Goal: Information Seeking & Learning: Learn about a topic

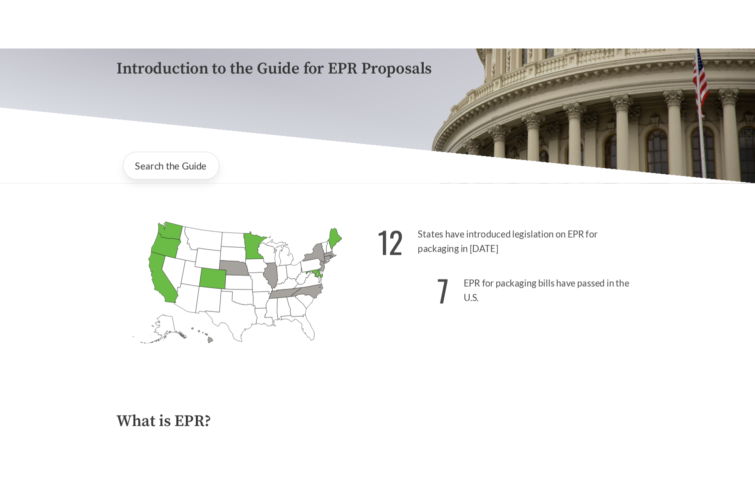
scroll to position [170, 0]
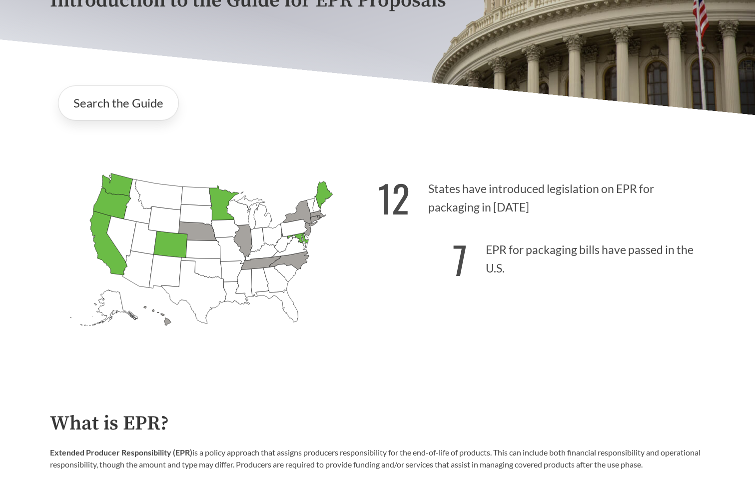
click at [326, 195] on icon "[US_STATE] Passed: 1" at bounding box center [323, 194] width 17 height 27
click at [397, 204] on strong "12" at bounding box center [394, 197] width 32 height 55
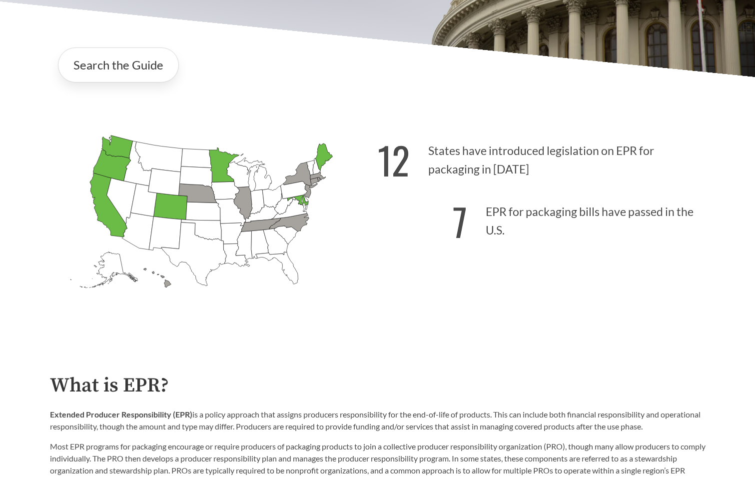
scroll to position [225, 0]
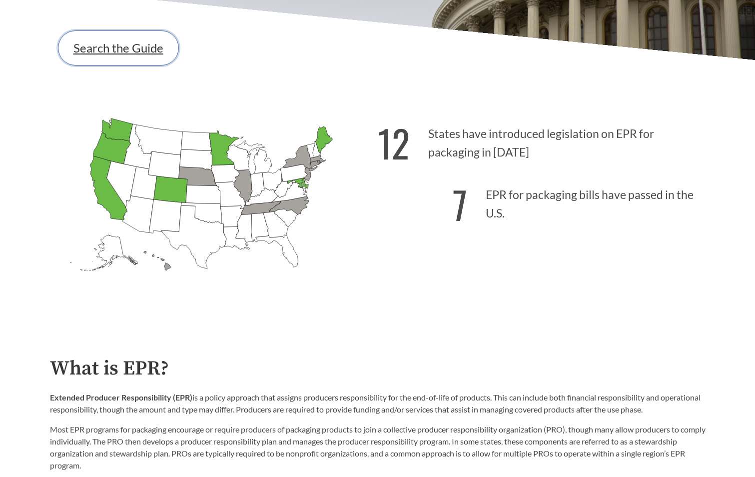
click at [104, 47] on link "Search the Guide" at bounding box center [118, 47] width 121 height 35
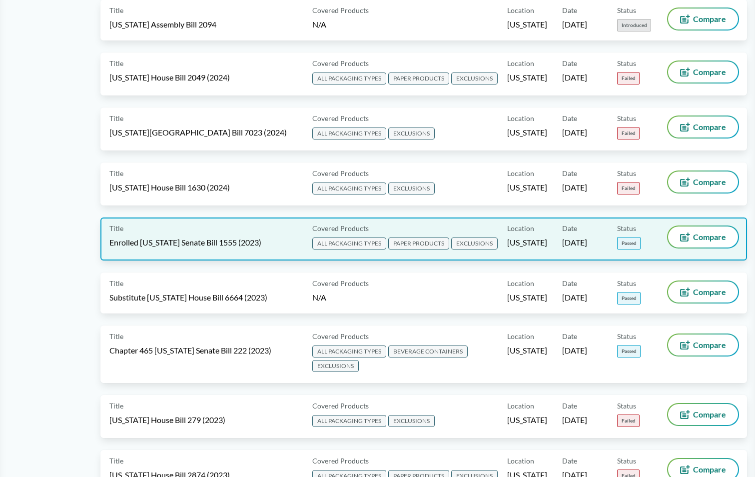
scroll to position [1999, 0]
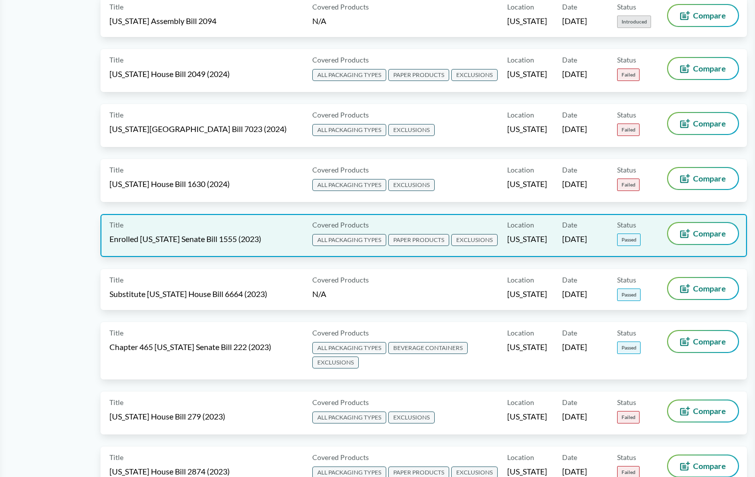
click at [192, 244] on span "Enrolled [US_STATE] Senate Bill 1555 (2023)" at bounding box center [185, 238] width 152 height 11
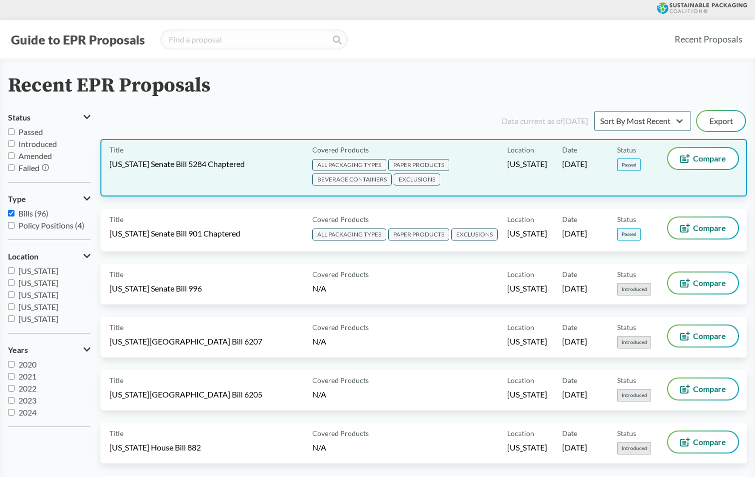
click at [160, 157] on div "Title [US_STATE] Senate Bill 5284 Chaptered" at bounding box center [208, 167] width 199 height 39
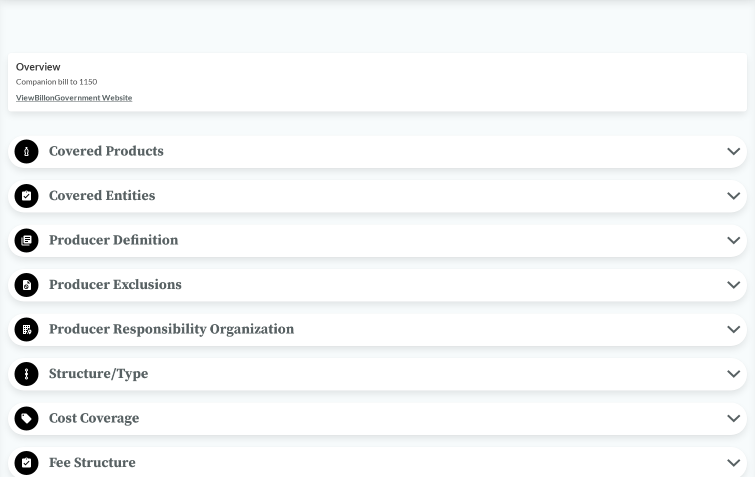
scroll to position [350, 0]
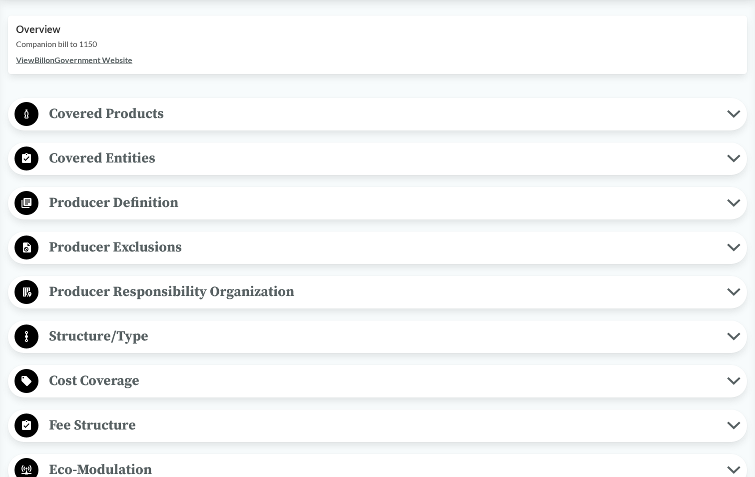
click at [95, 115] on span "Covered Products" at bounding box center [382, 113] width 689 height 22
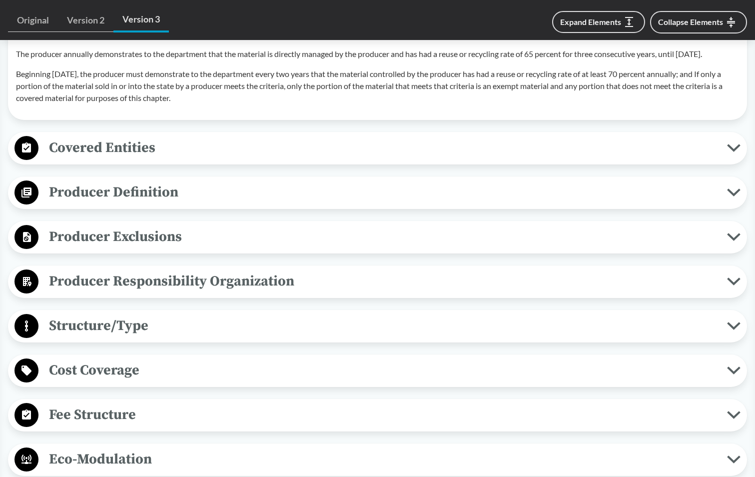
scroll to position [1199, 0]
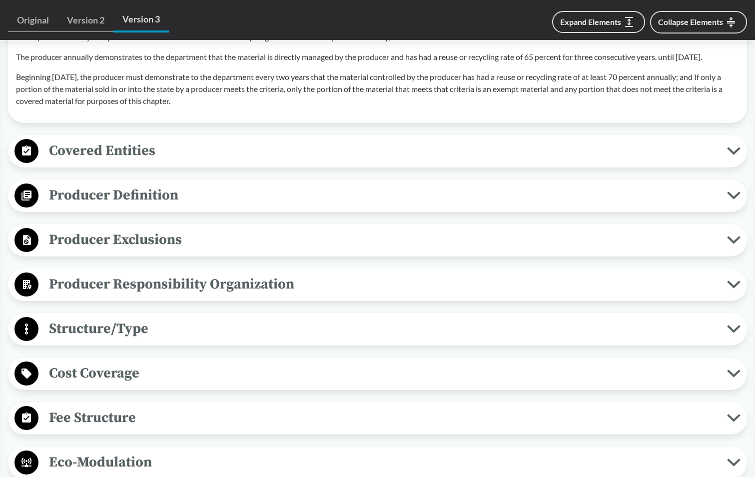
click at [121, 158] on span "Covered Entities" at bounding box center [382, 150] width 689 height 22
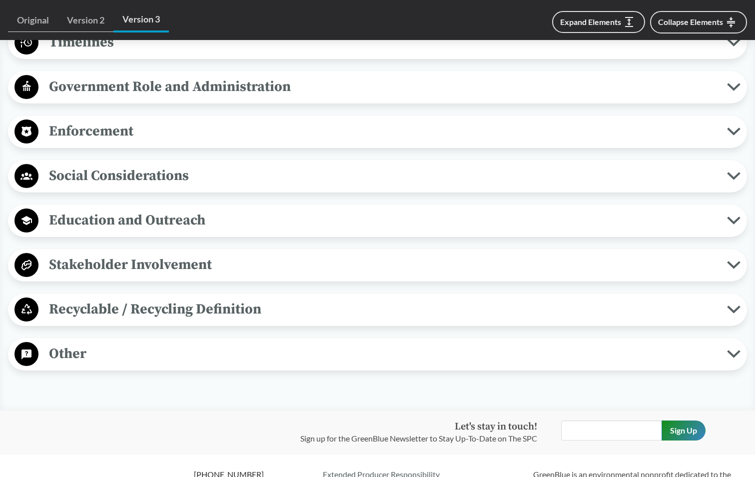
scroll to position [1899, 0]
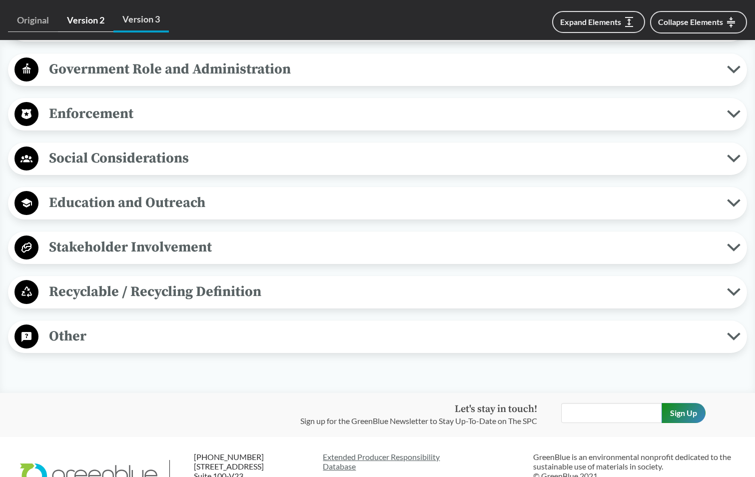
click at [82, 20] on link "Version 2" at bounding box center [85, 20] width 55 height 23
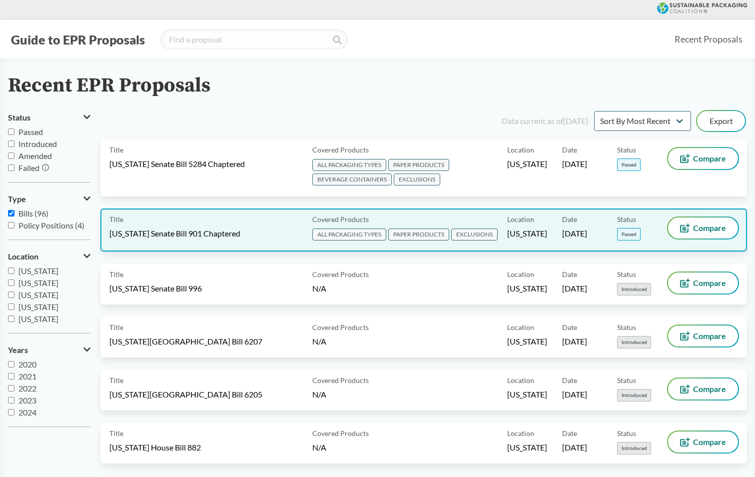
click at [156, 228] on span "[US_STATE] Senate Bill 901 Chaptered" at bounding box center [174, 233] width 131 height 11
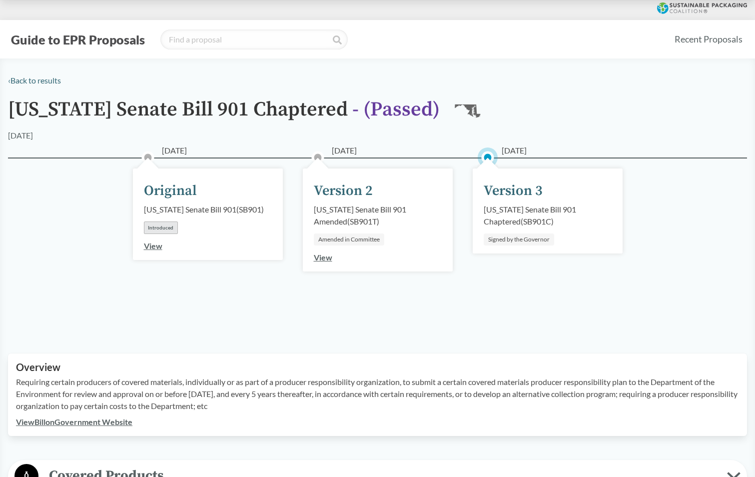
click at [501, 210] on div "[US_STATE] Senate Bill 901 Chaptered ( SB901C )" at bounding box center [548, 215] width 128 height 24
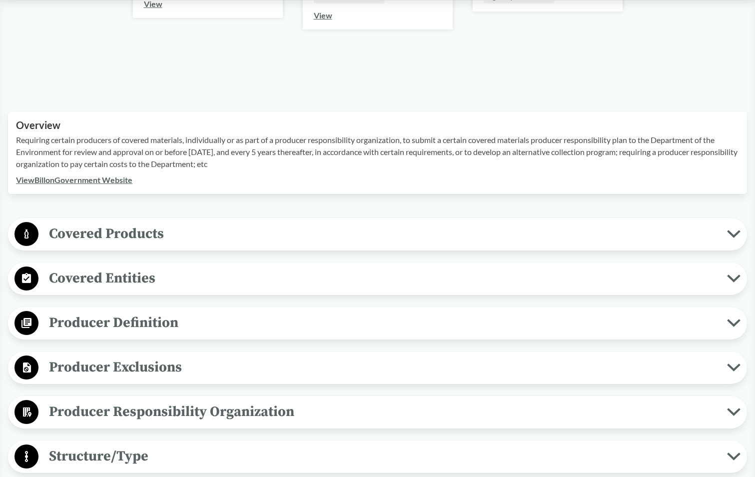
scroll to position [250, 0]
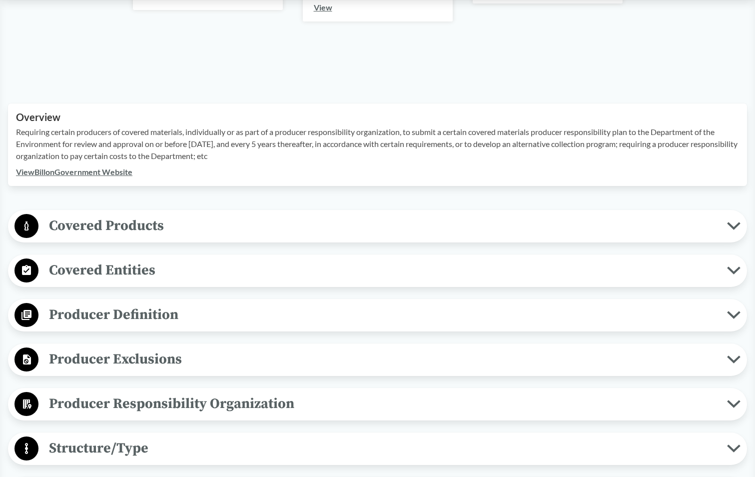
click at [128, 270] on span "Covered Entities" at bounding box center [382, 270] width 689 height 22
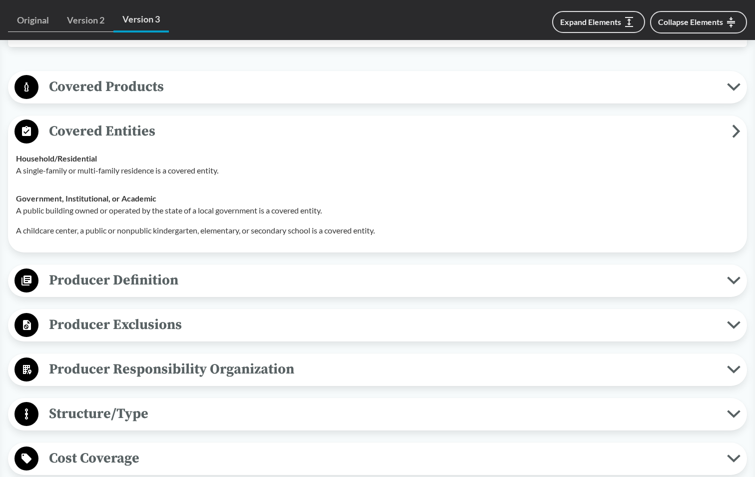
scroll to position [400, 0]
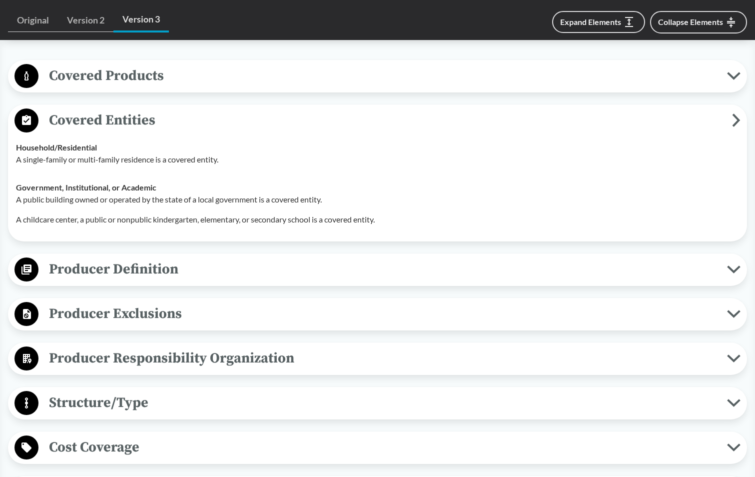
click at [123, 271] on span "Producer Definition" at bounding box center [382, 269] width 689 height 22
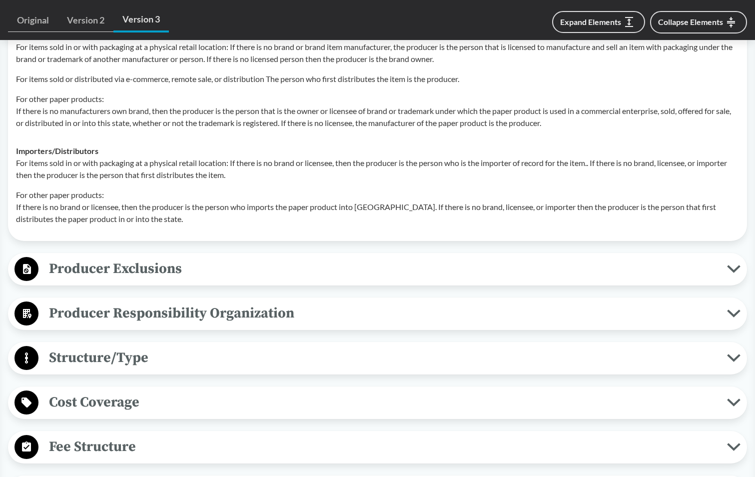
scroll to position [800, 0]
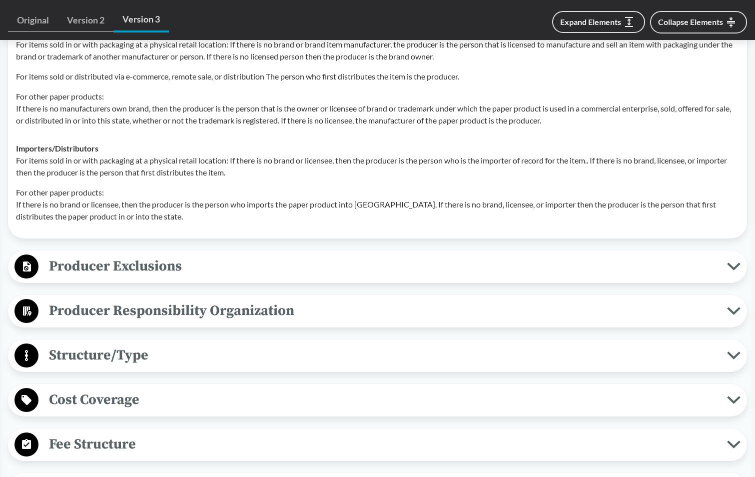
click at [124, 272] on span "Producer Exclusions" at bounding box center [382, 266] width 689 height 22
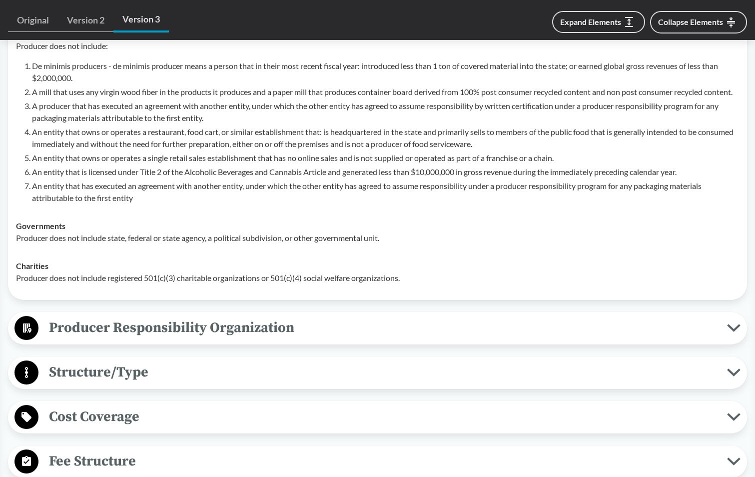
scroll to position [1199, 0]
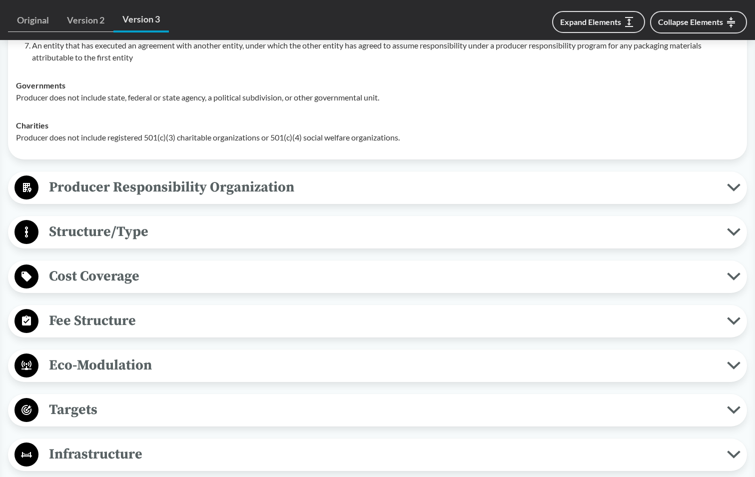
click at [141, 193] on span "Producer Responsibility Organization" at bounding box center [382, 187] width 689 height 22
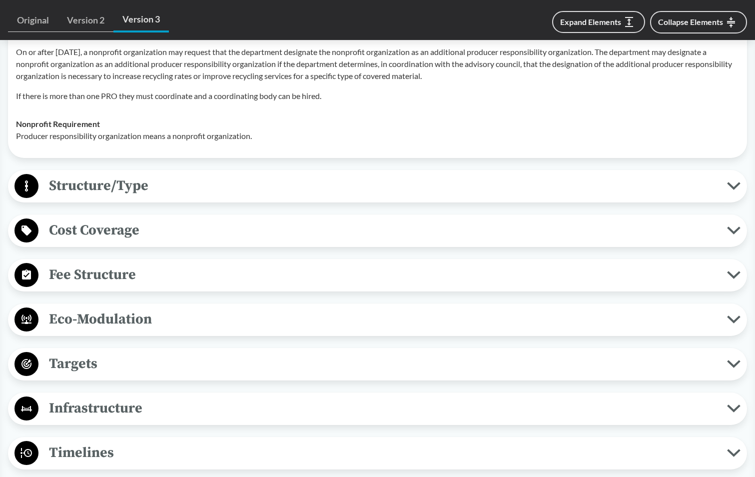
scroll to position [1399, 0]
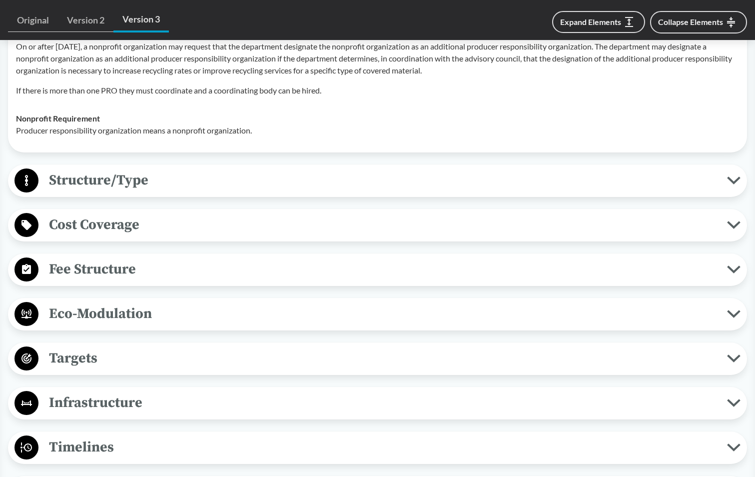
click at [87, 189] on span "Structure/Type" at bounding box center [382, 180] width 689 height 22
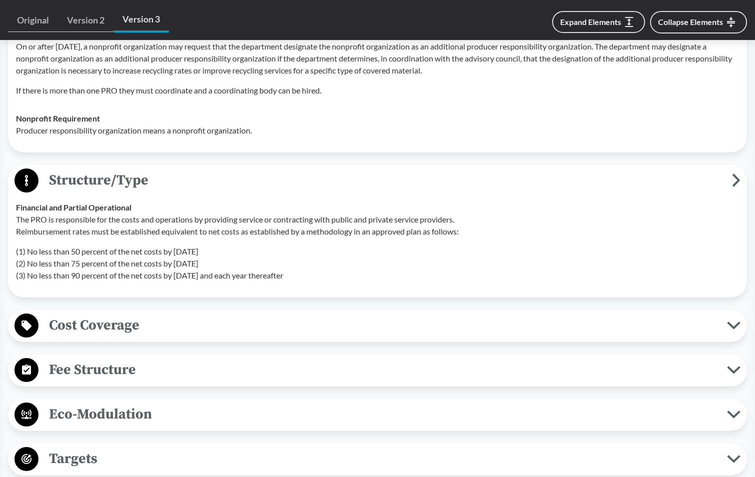
click at [108, 332] on span "Cost Coverage" at bounding box center [382, 325] width 689 height 22
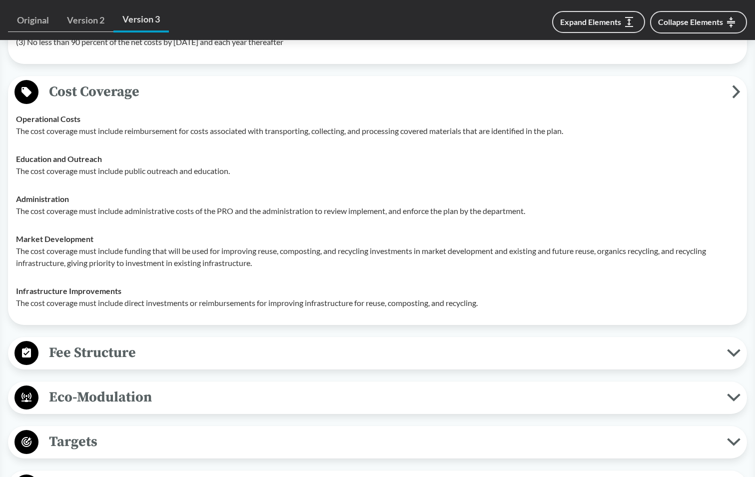
scroll to position [1649, 0]
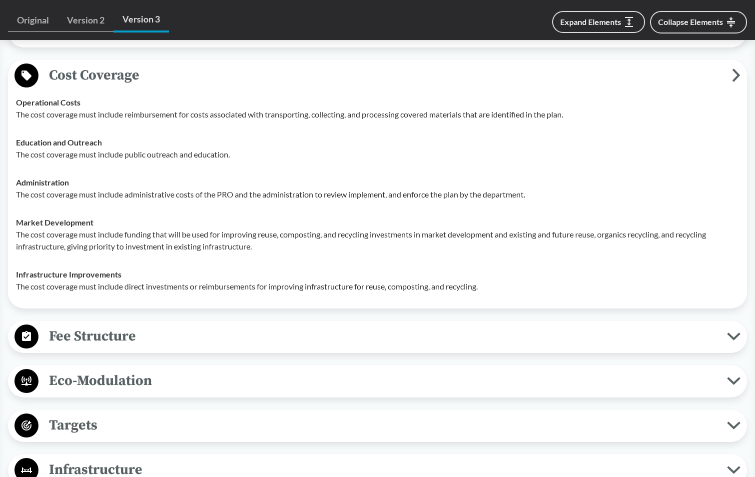
click at [89, 347] on span "Fee Structure" at bounding box center [382, 336] width 689 height 22
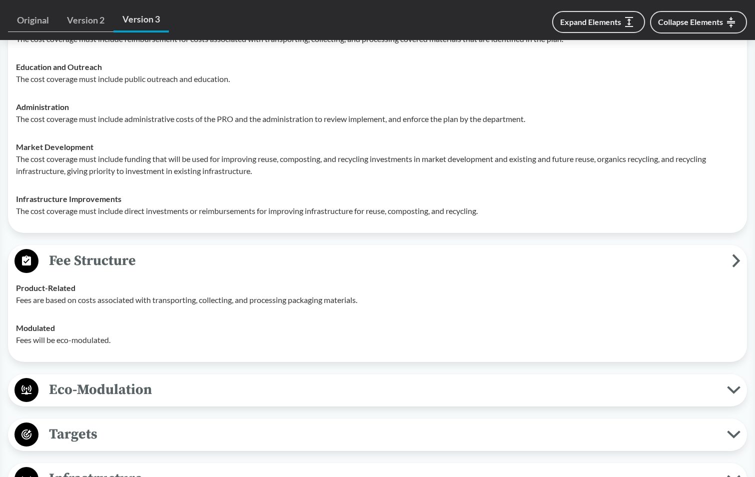
scroll to position [1849, 0]
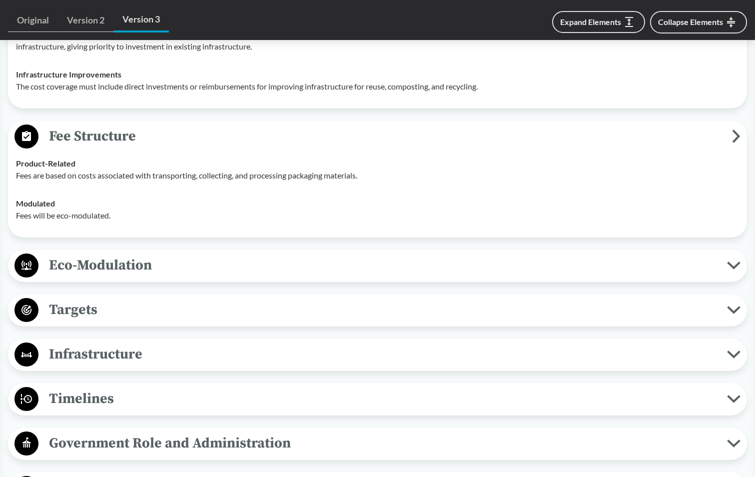
click at [85, 275] on span "Eco-Modulation" at bounding box center [382, 265] width 689 height 22
